Goal: Communication & Community: Ask a question

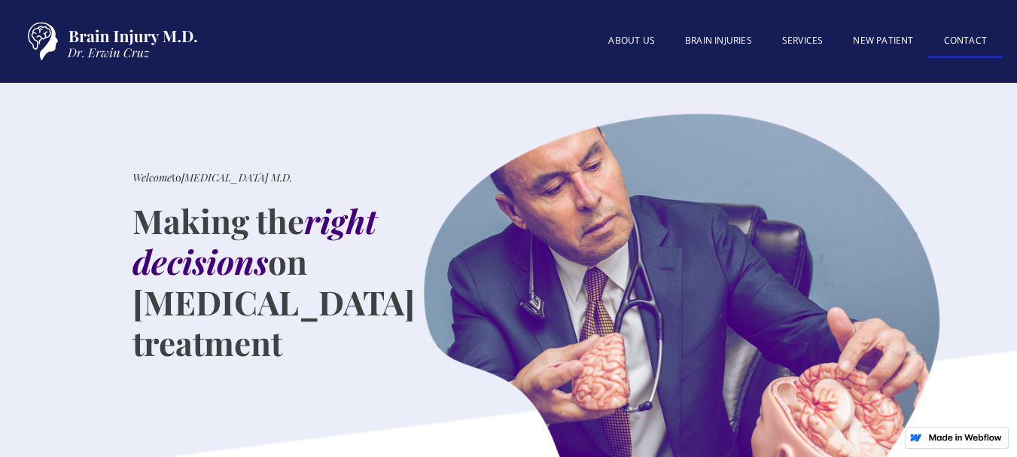
click at [962, 39] on link "Contact" at bounding box center [965, 42] width 73 height 32
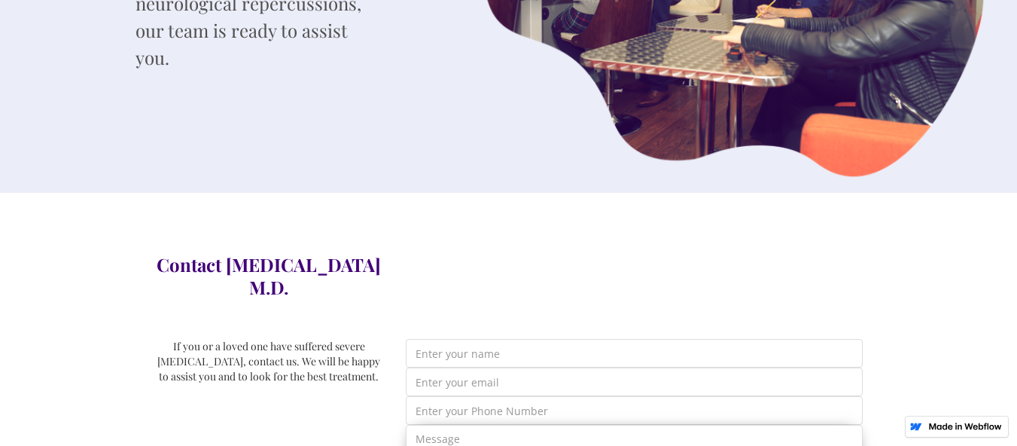
scroll to position [452, 0]
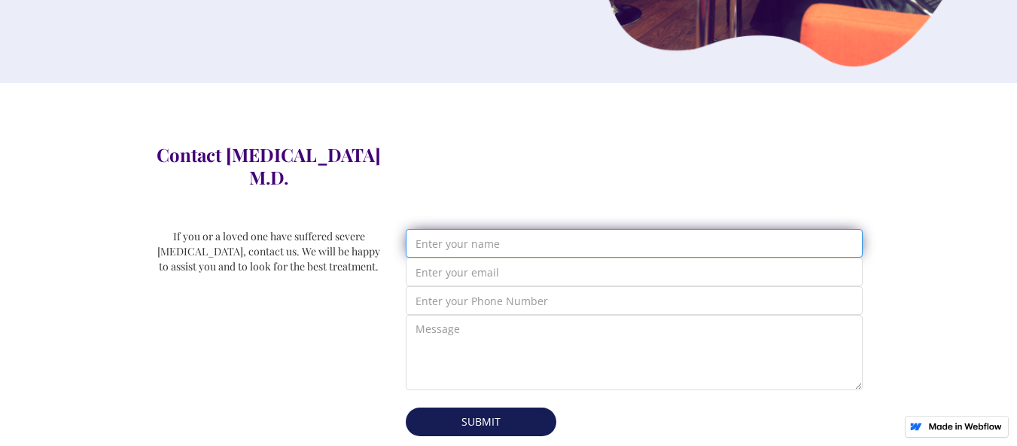
click at [524, 229] on input "Email Form" at bounding box center [634, 243] width 457 height 29
type input "[PERSON_NAME]"
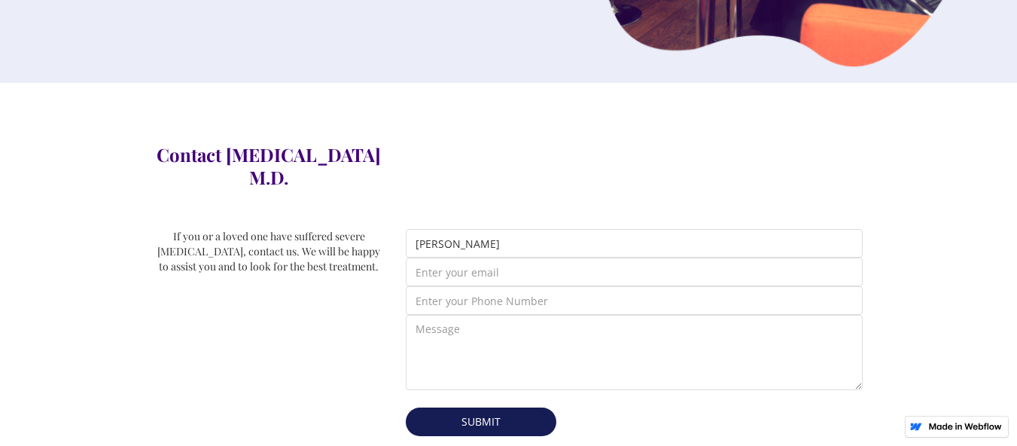
type input "jerry@wixjo.com"
type input "2054177002"
drag, startPoint x: 351, startPoint y: 398, endPoint x: 474, endPoint y: 374, distance: 125.8
click at [365, 398] on div "If you or a loved one have suffered severe head injury, contact us. We will be …" at bounding box center [269, 338] width 228 height 218
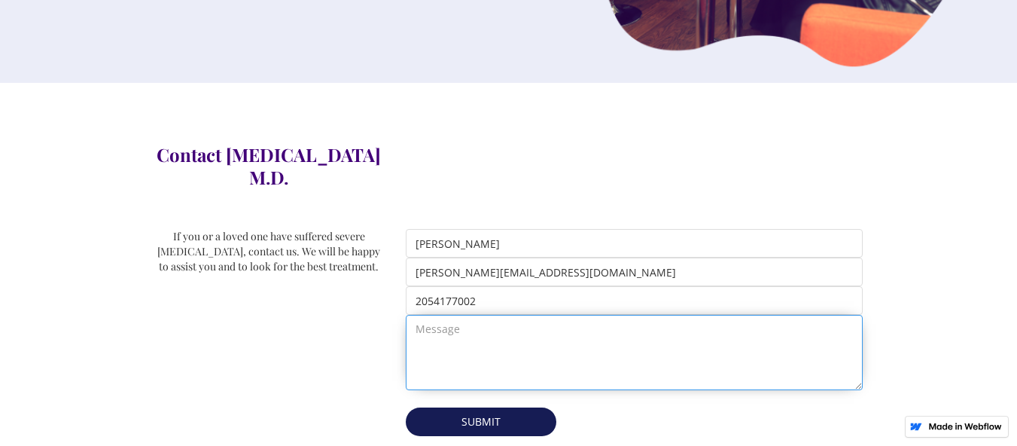
paste textarea "Hi Dear, I,m jerry Walkar, and I help businesses grow online using SEO, Google …"
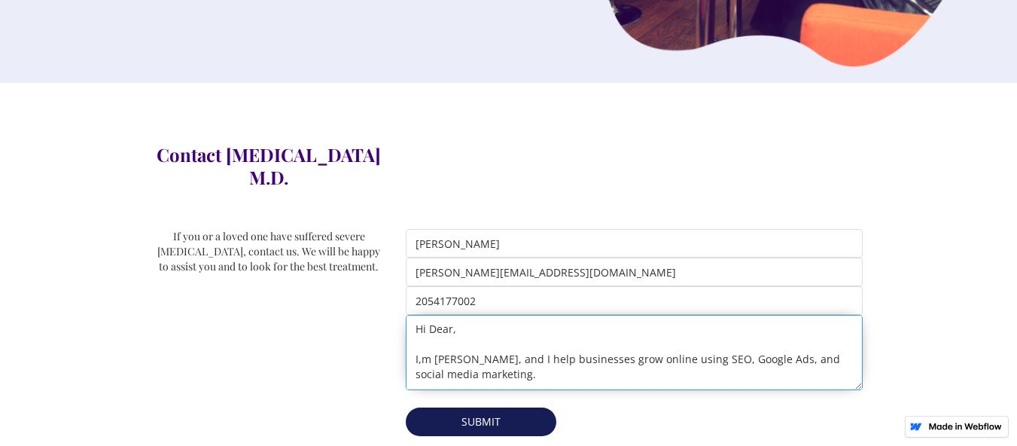
click at [480, 356] on textarea "Hi Dear, I,m jerry Walkar, and I help businesses grow online using SEO, Google …" at bounding box center [634, 352] width 457 height 75
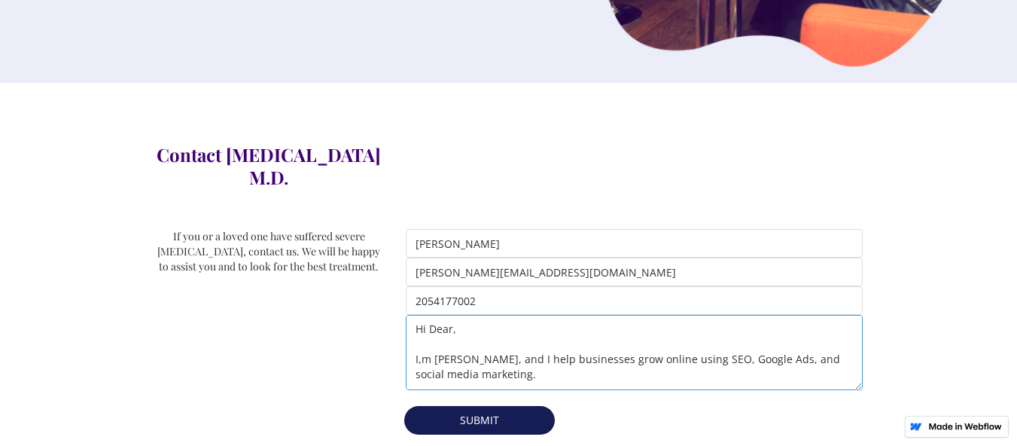
scroll to position [233, 0]
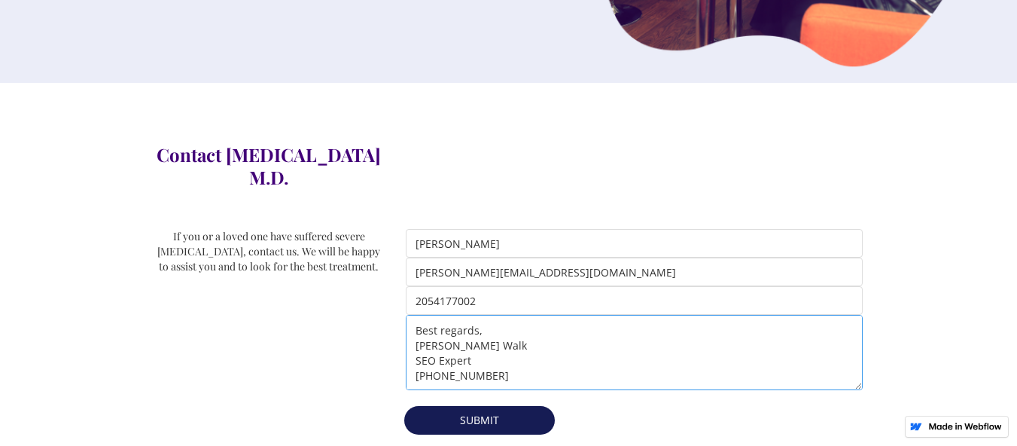
type textarea "Hi Dear, I,m jerry Walkar, and I help businesses grow online using SEO, Google …"
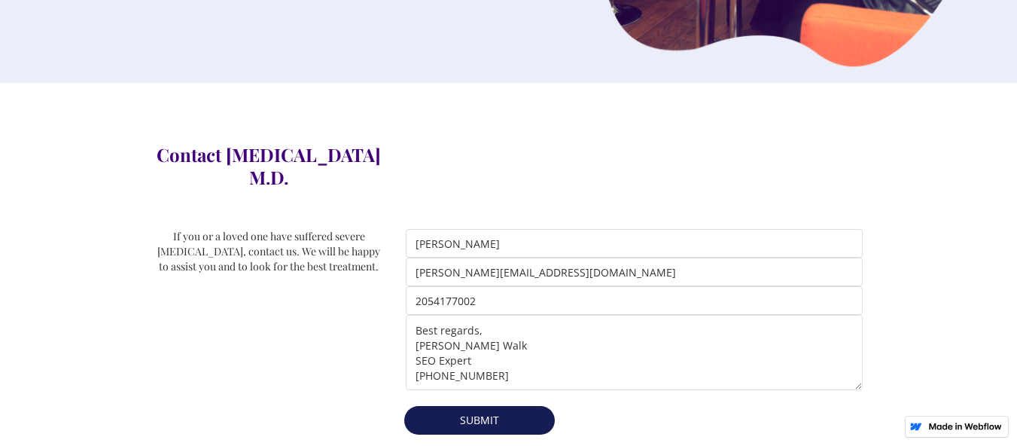
drag, startPoint x: 479, startPoint y: 386, endPoint x: 489, endPoint y: 383, distance: 11.0
click at [477, 406] on input "Submit" at bounding box center [479, 420] width 151 height 29
type input "Please wait..."
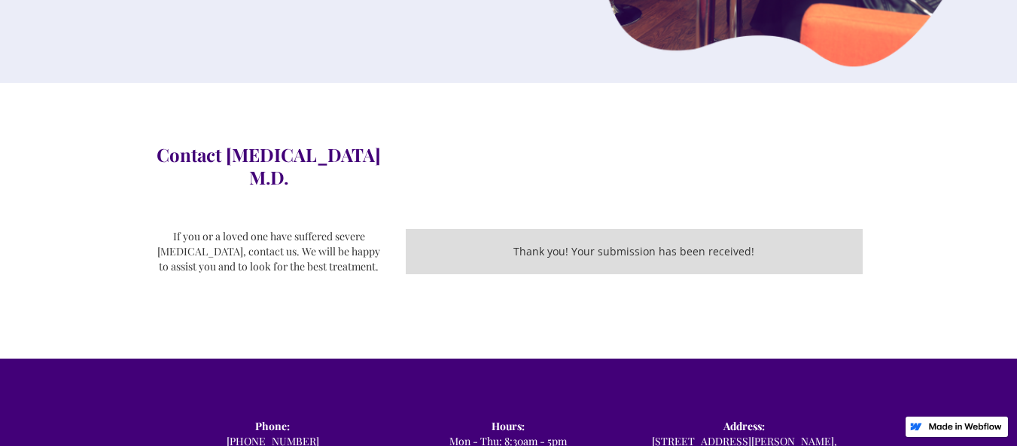
scroll to position [465, 0]
